Goal: Information Seeking & Learning: Learn about a topic

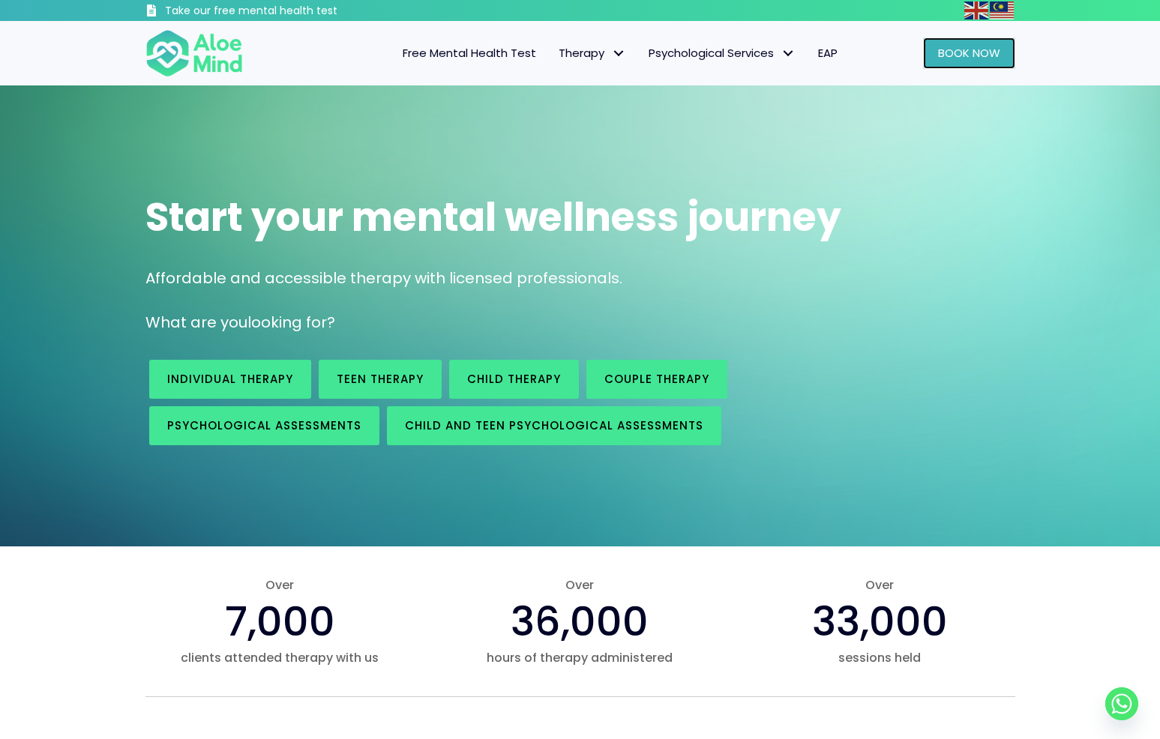
click at [954, 53] on span "Book Now" at bounding box center [969, 53] width 62 height 16
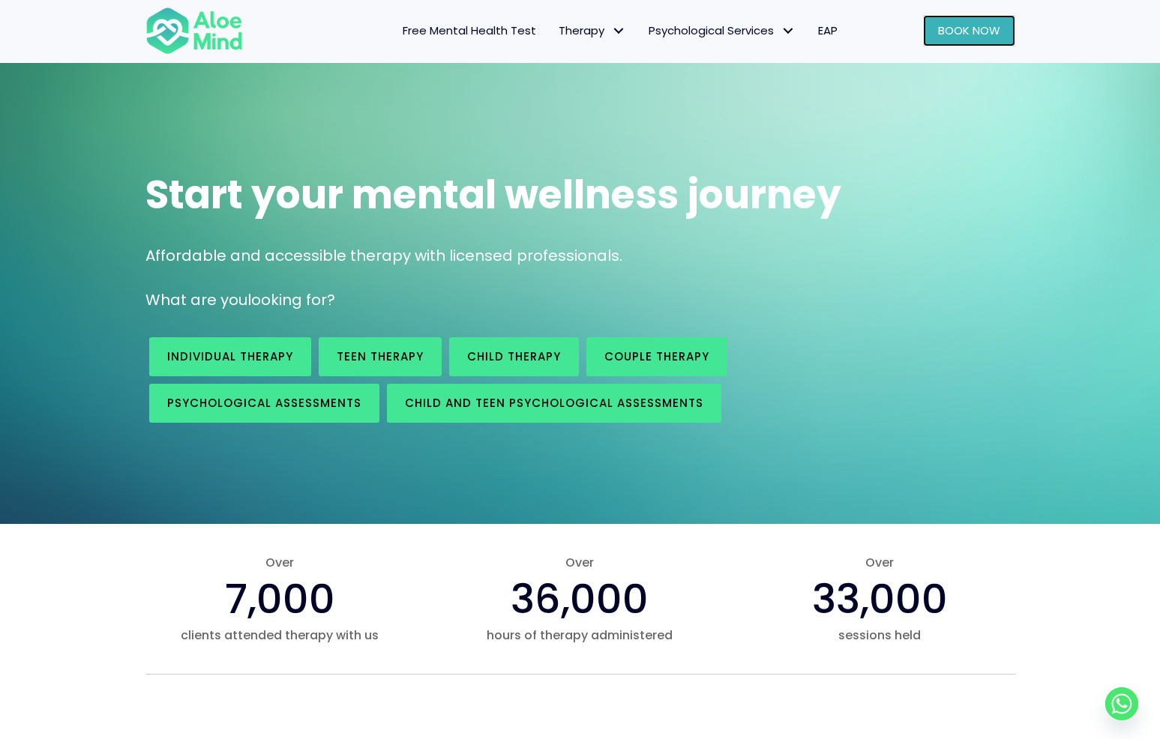
scroll to position [22, 0]
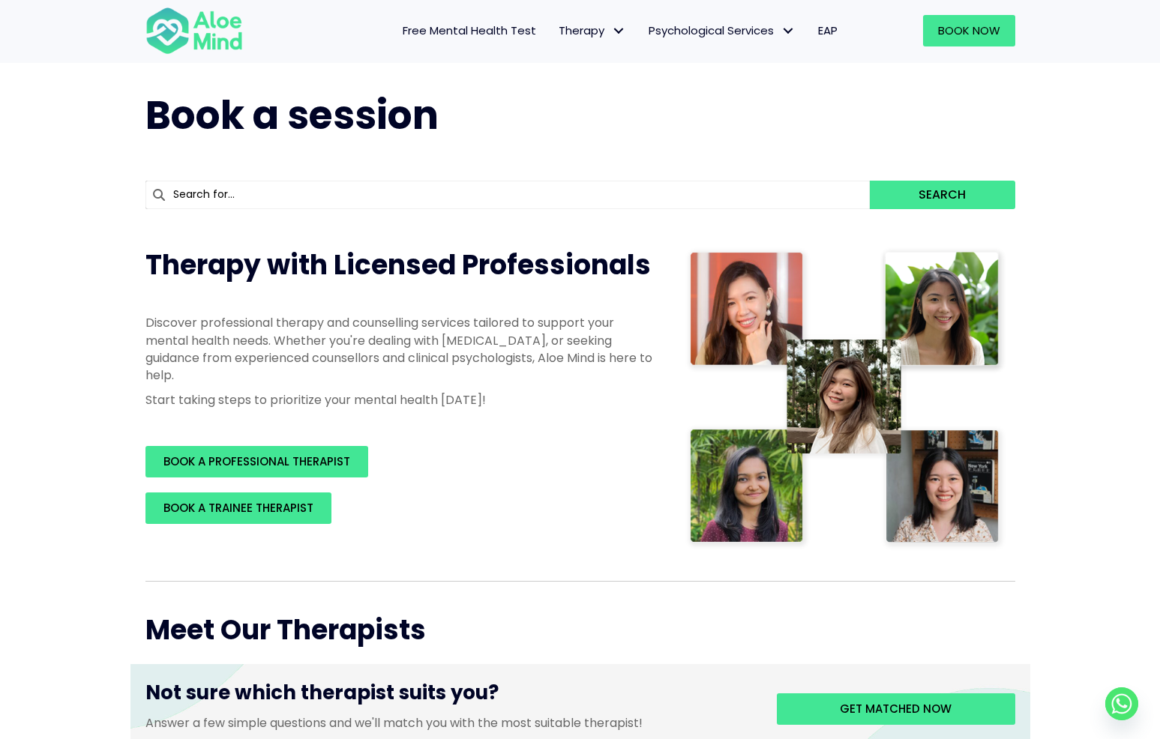
scroll to position [53, 0]
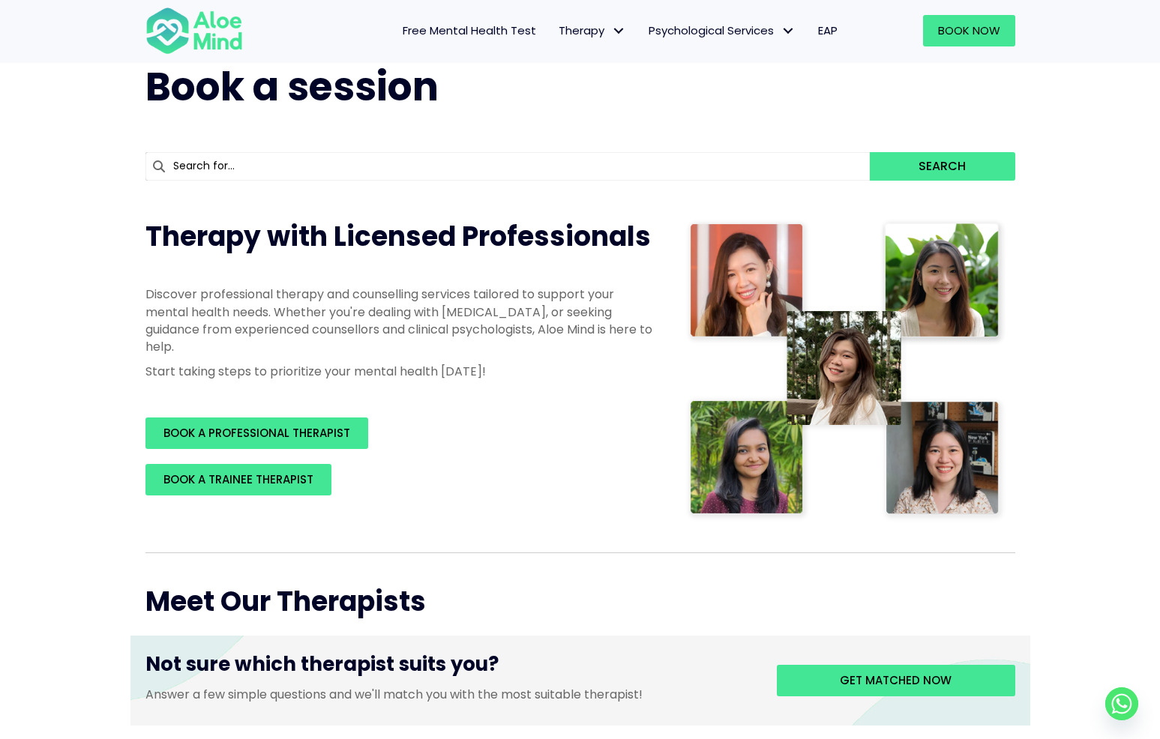
click at [801, 169] on input "text" at bounding box center [507, 166] width 725 height 28
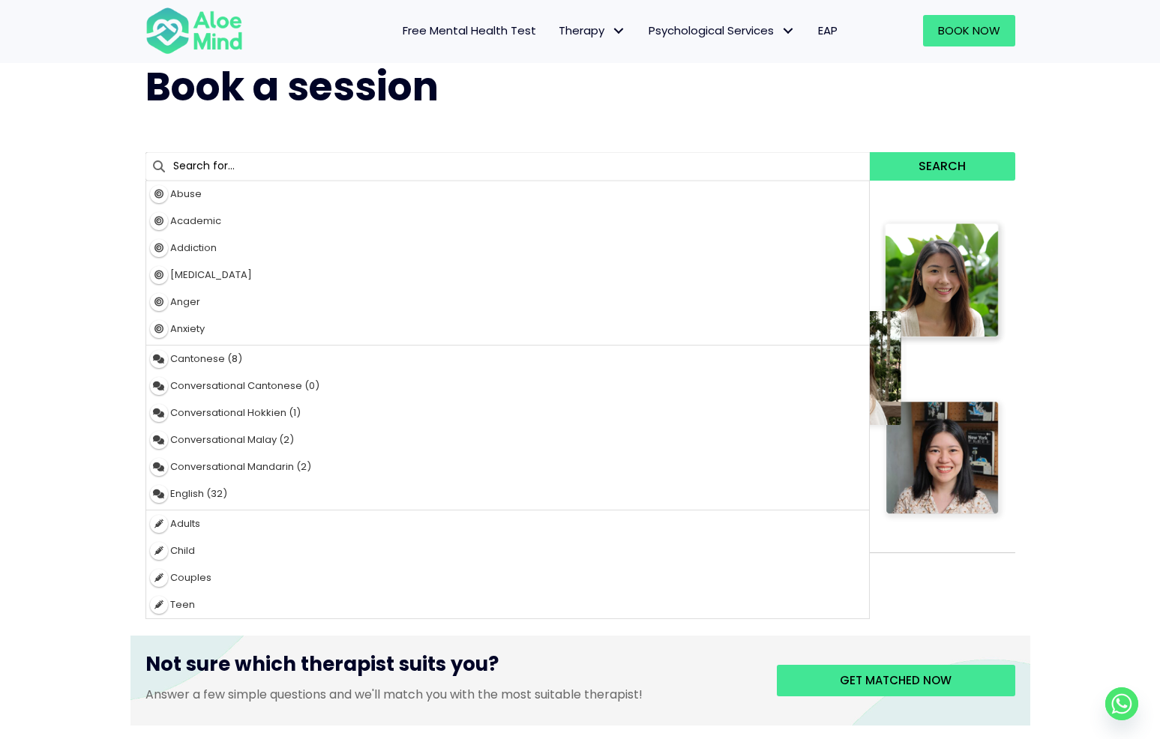
type input "abuse"
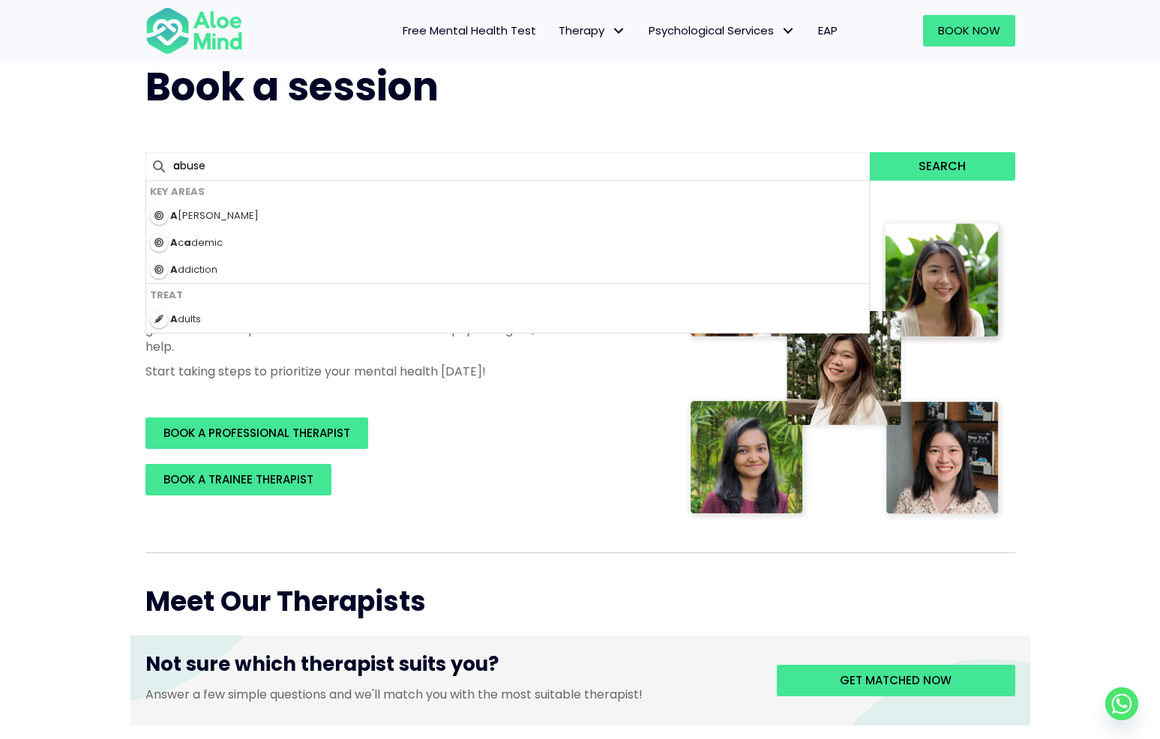
type input "an"
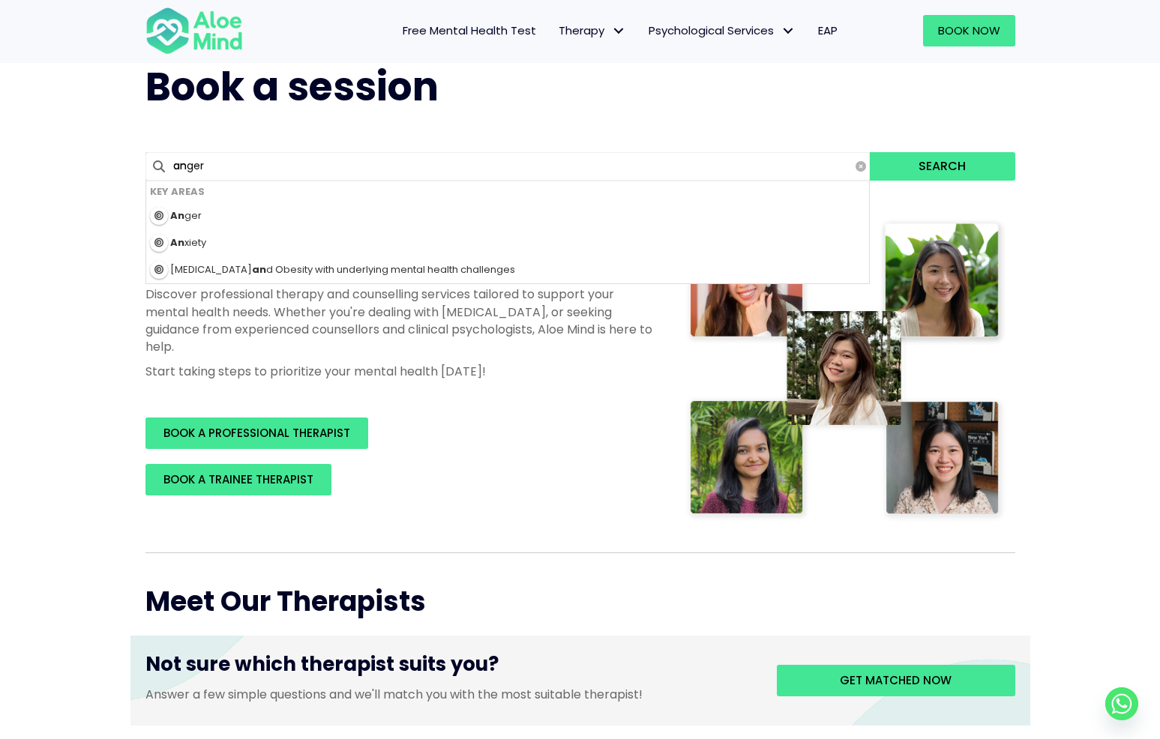
type input "anxiety"
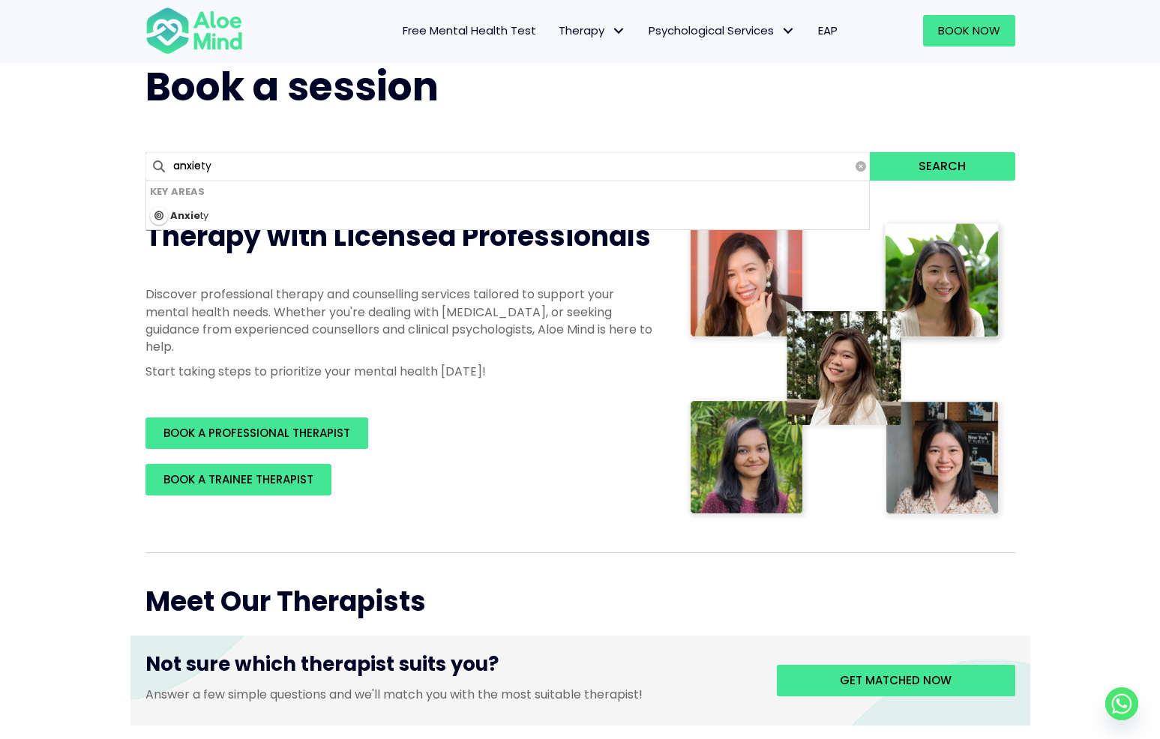
type input "anxiet"
click at [870, 152] on button "Search" at bounding box center [942, 166] width 145 height 28
click at [282, 218] on div "Anxiety" at bounding box center [507, 215] width 723 height 27
type input "Anxiety"
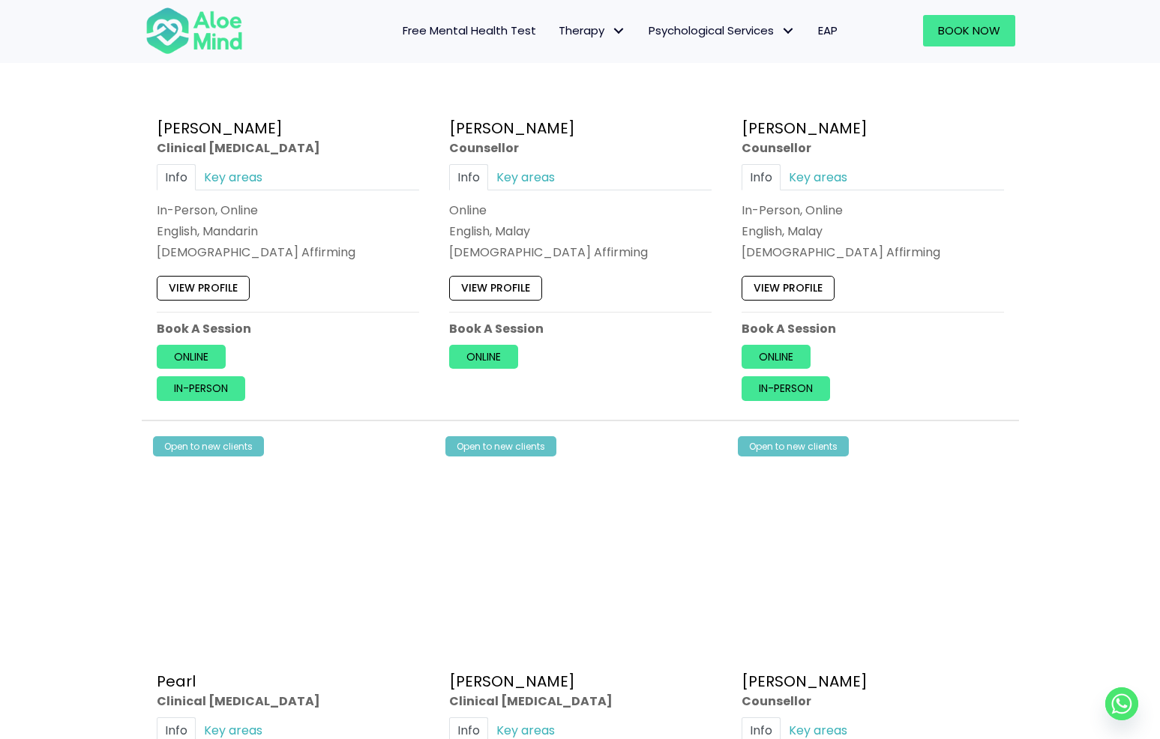
scroll to position [3742, 0]
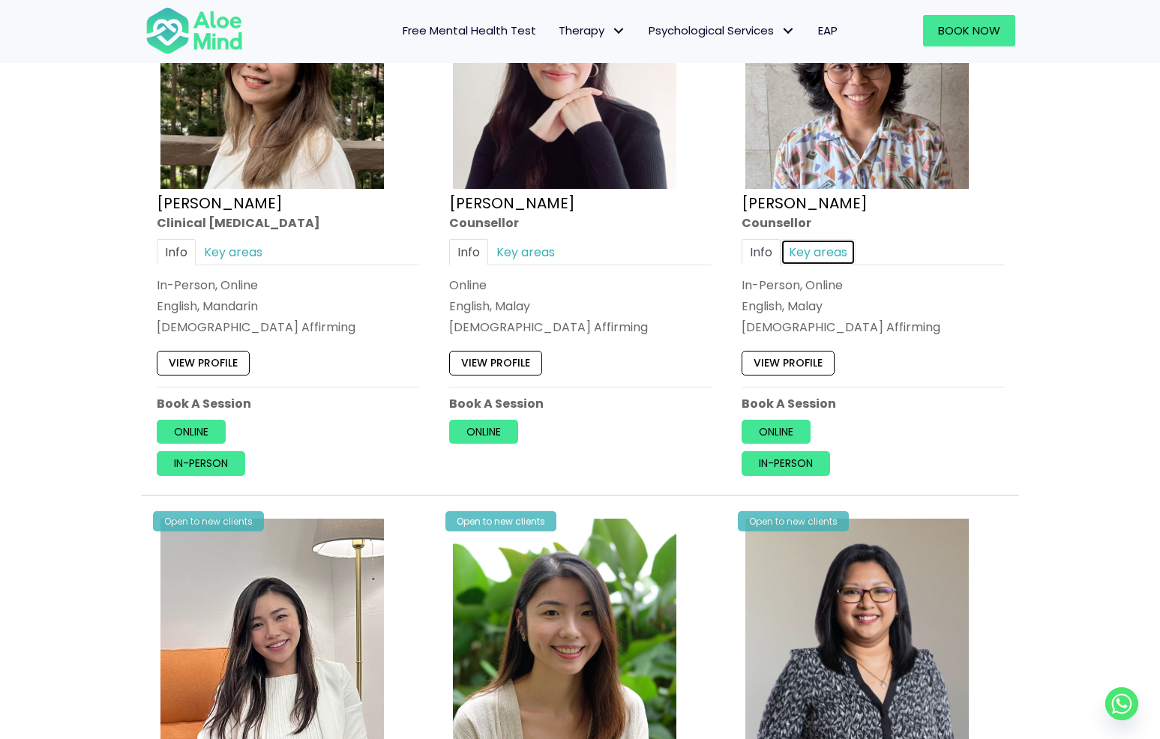
click at [797, 256] on link "Key areas" at bounding box center [817, 252] width 75 height 26
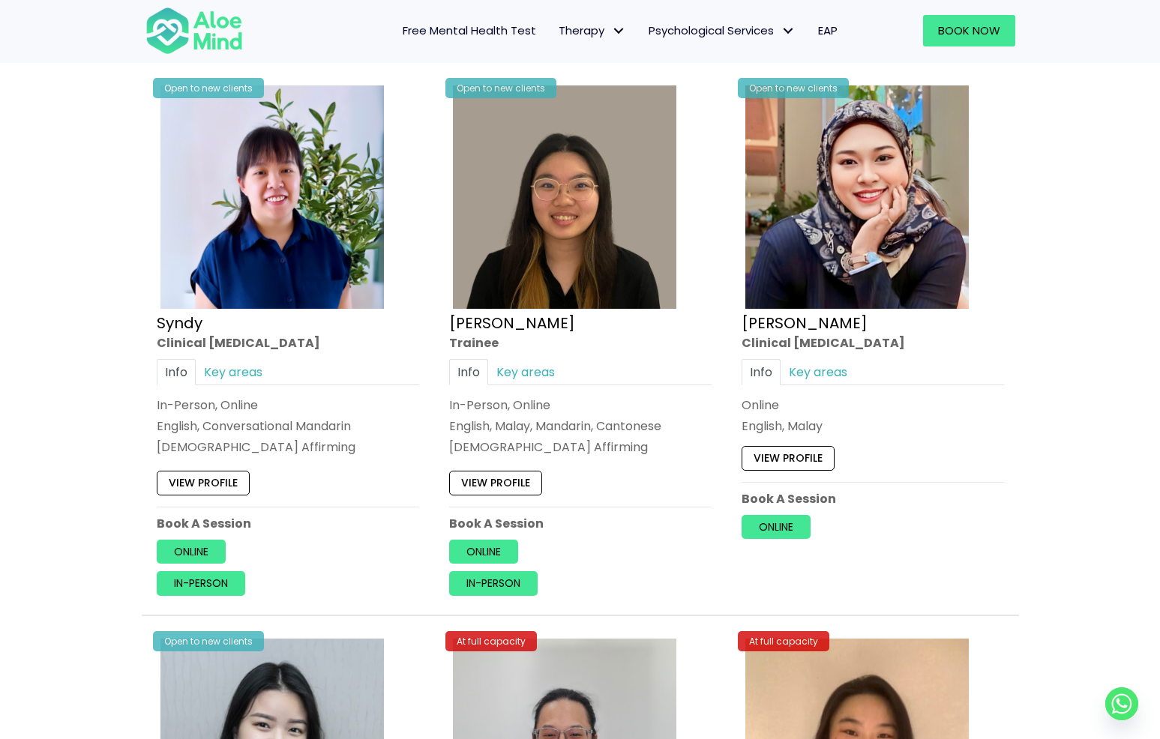
scroll to position [4741, 0]
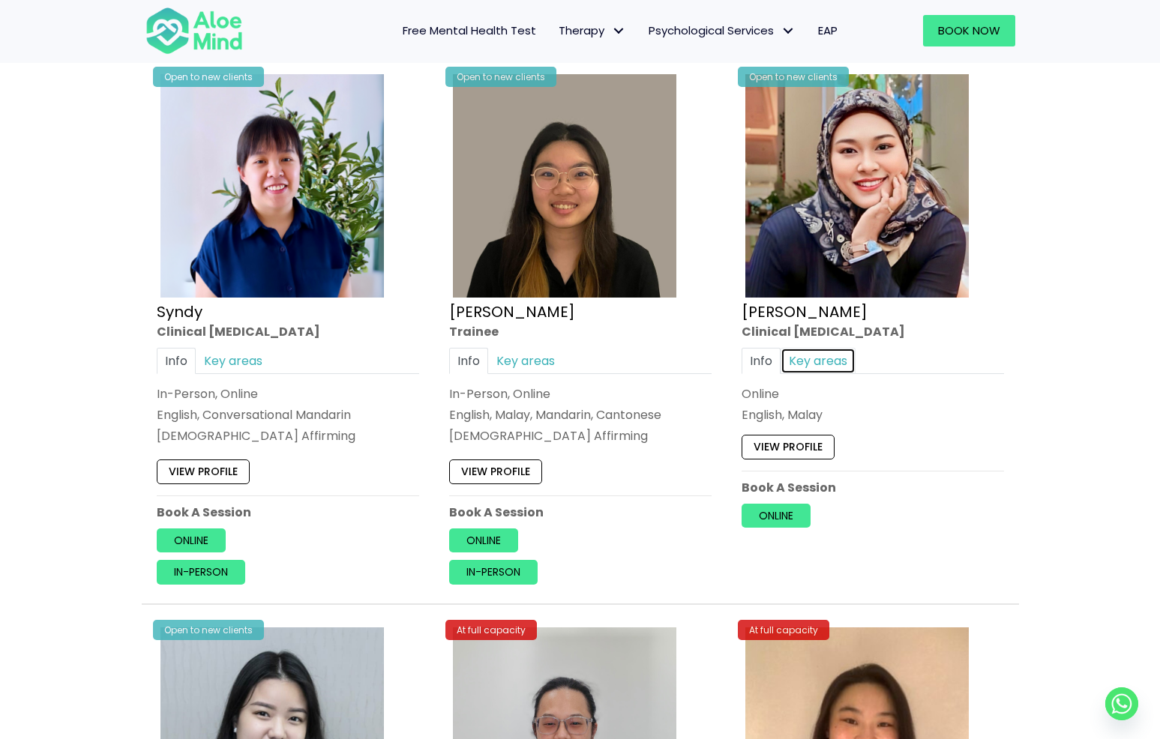
click at [833, 360] on link "Key areas" at bounding box center [817, 361] width 75 height 26
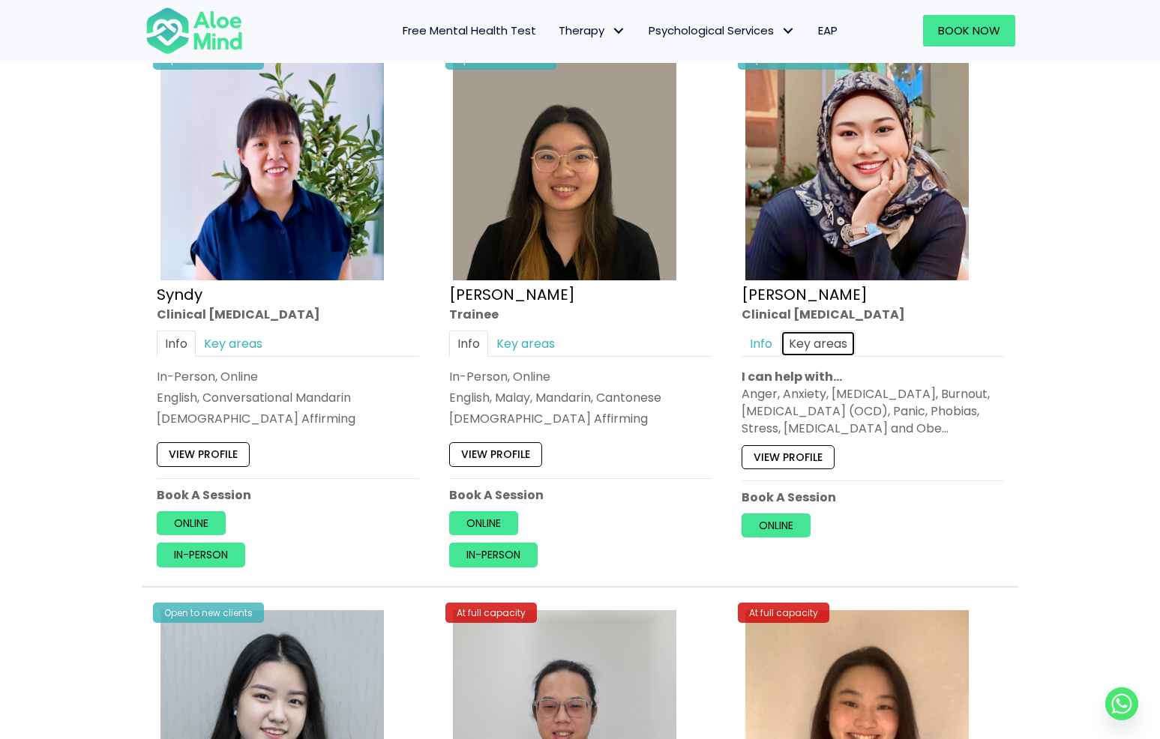
scroll to position [4750, 0]
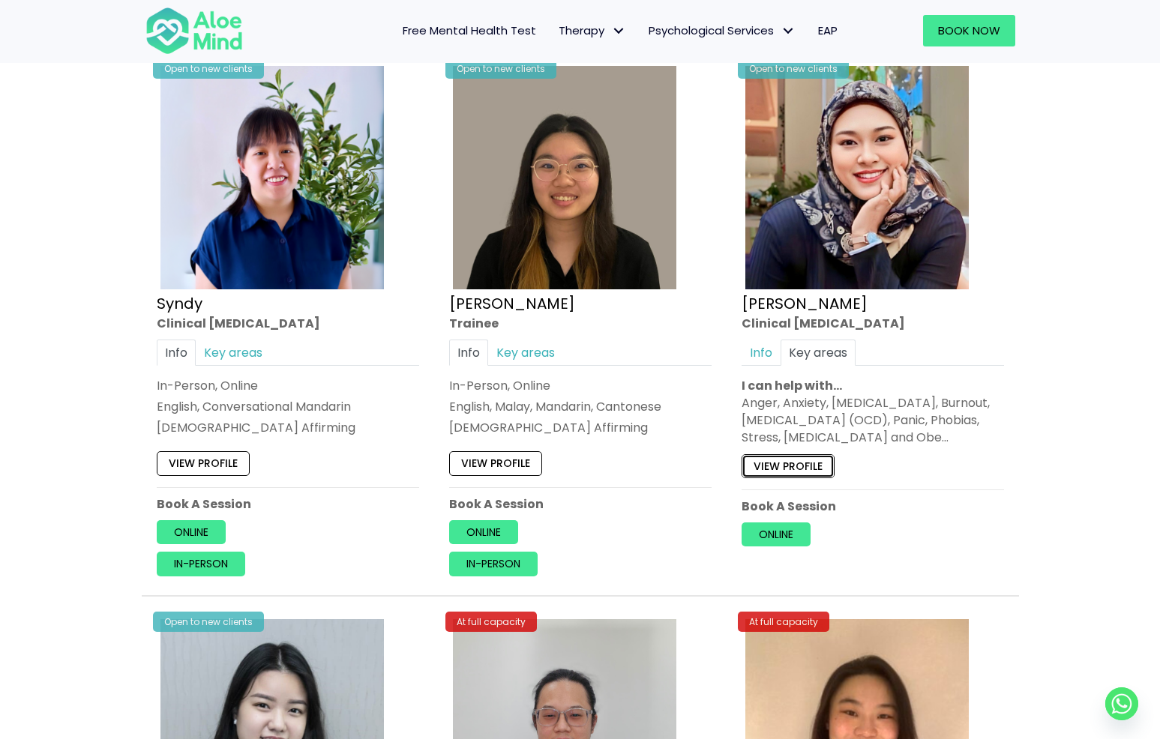
click at [815, 459] on link "View profile" at bounding box center [787, 466] width 93 height 24
